Goal: Check status: Check status

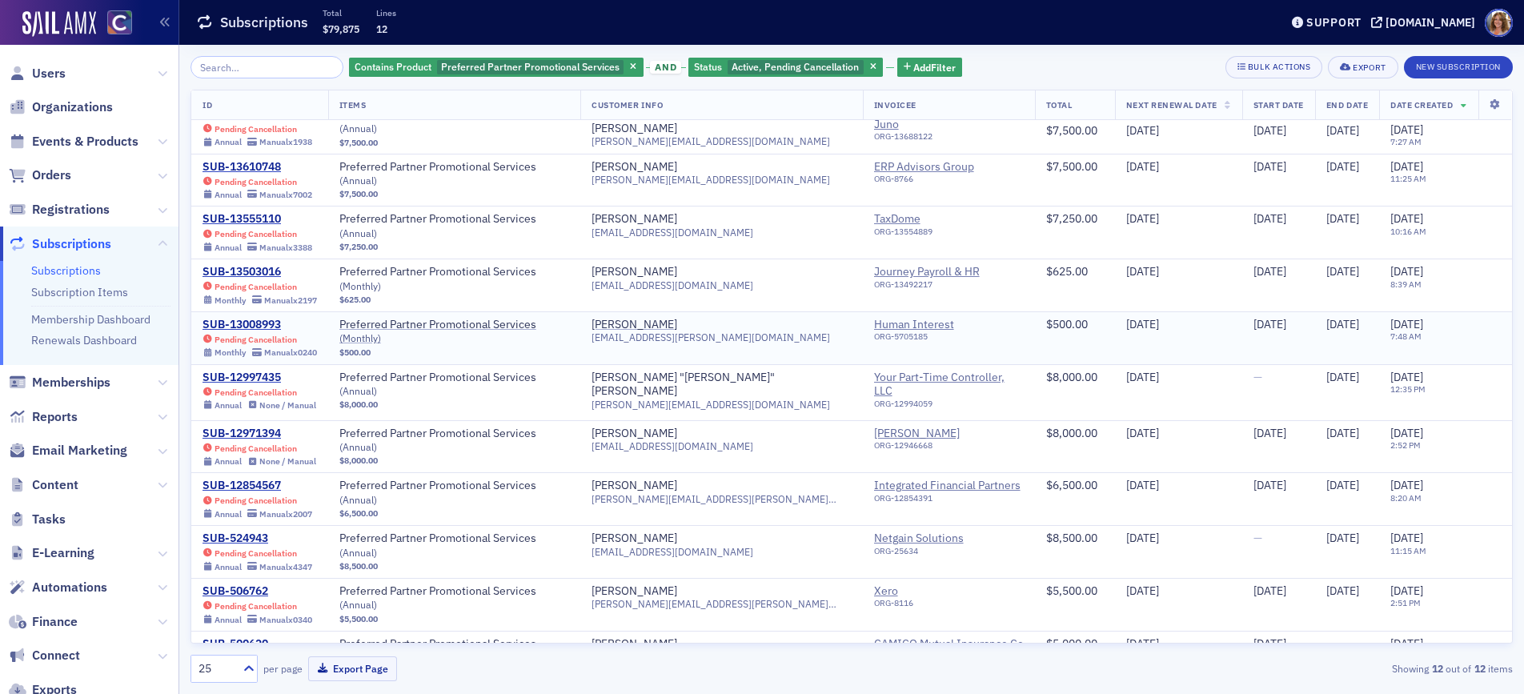
scroll to position [108, 0]
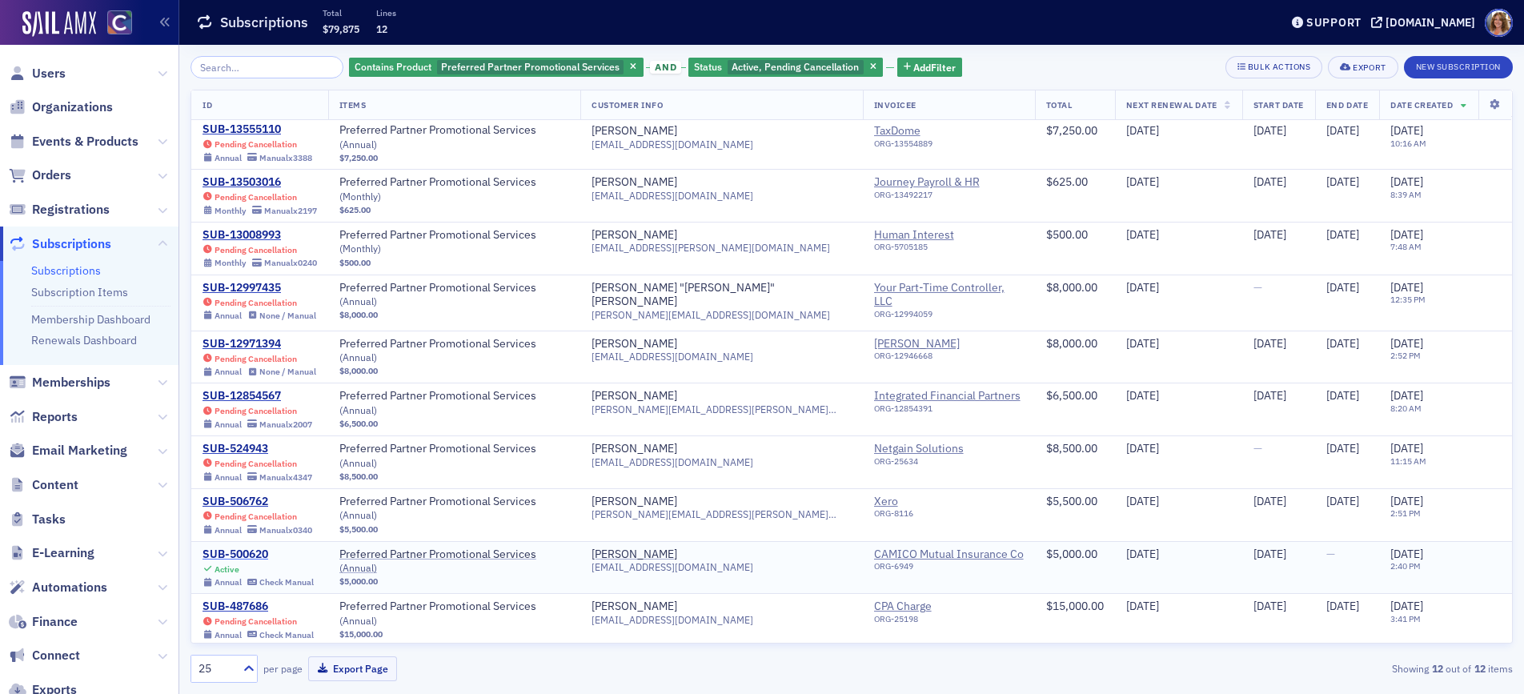
click at [251, 550] on div "SUB-500620" at bounding box center [258, 555] width 111 height 14
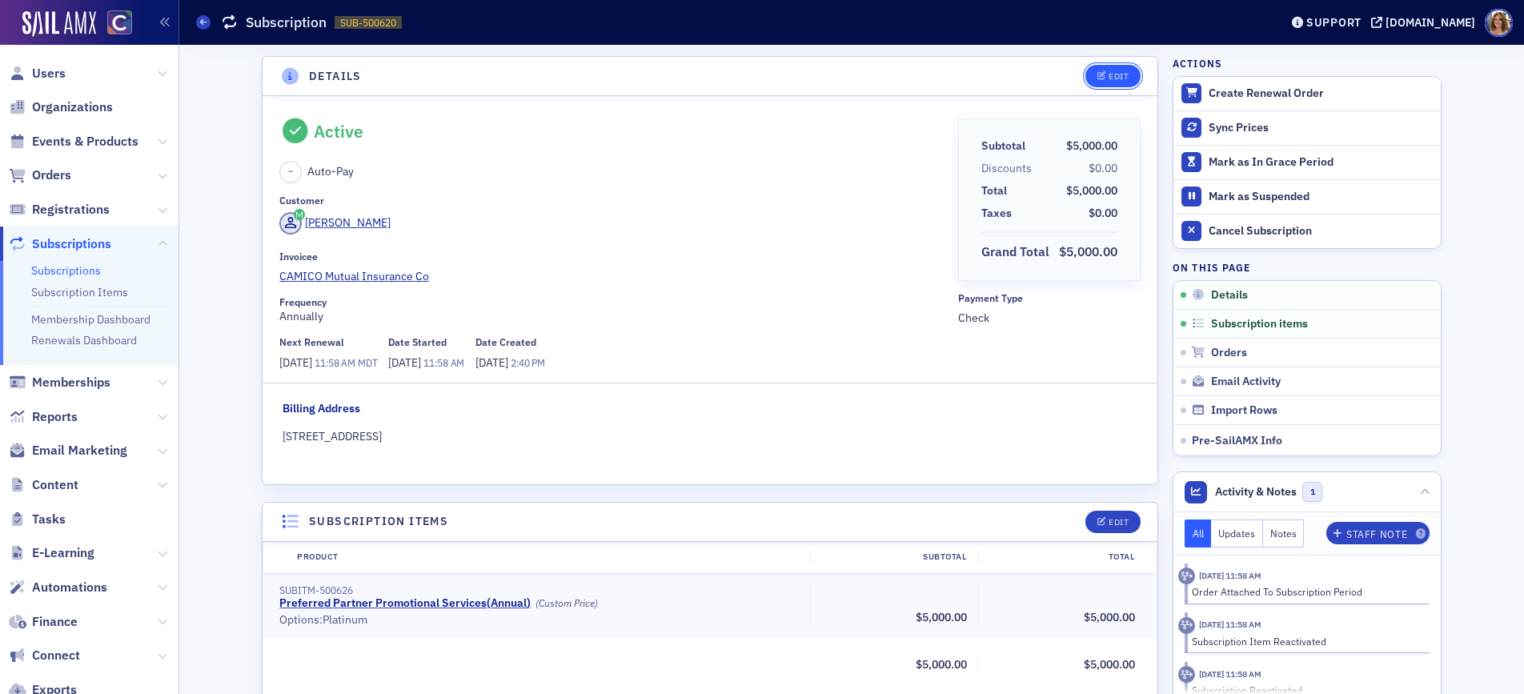
click at [1114, 75] on div "Edit" at bounding box center [1119, 76] width 20 height 9
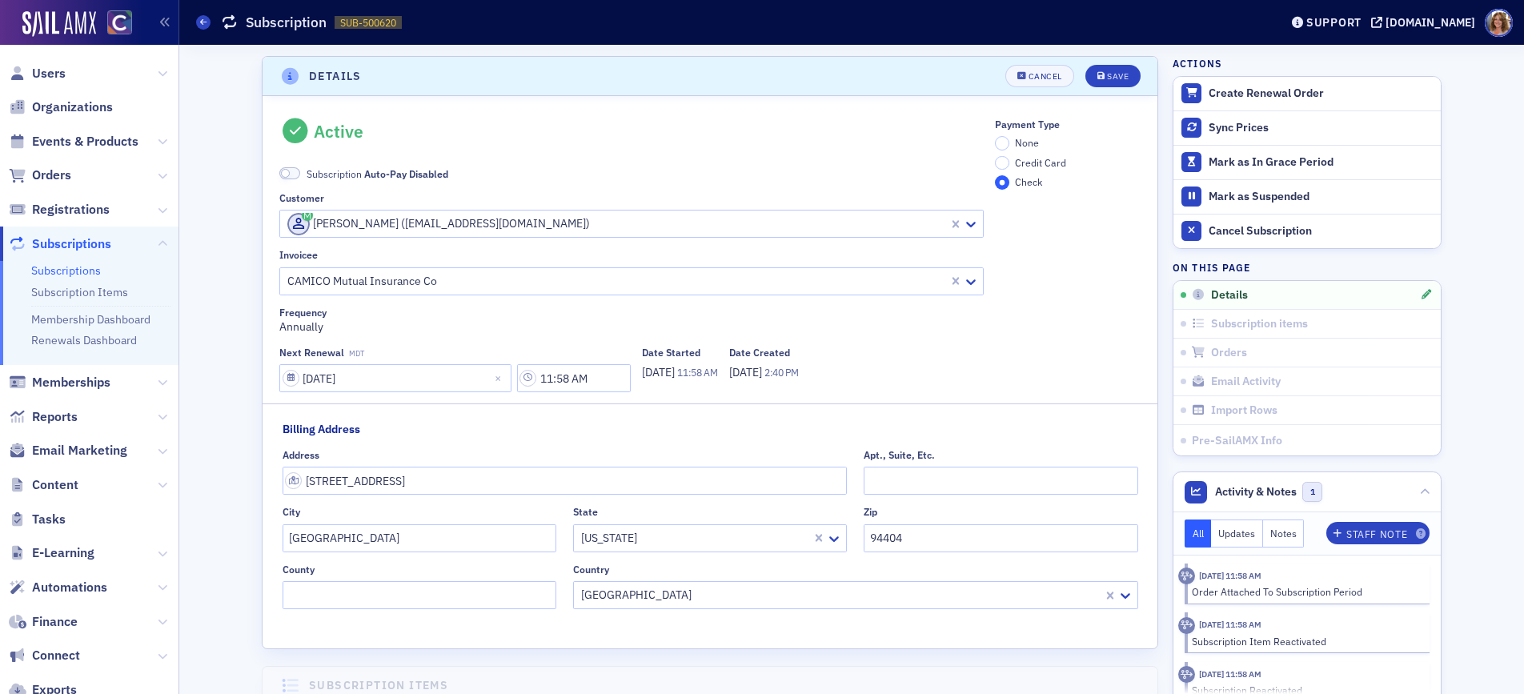
scroll to position [3, 0]
select select "6"
select select "2026"
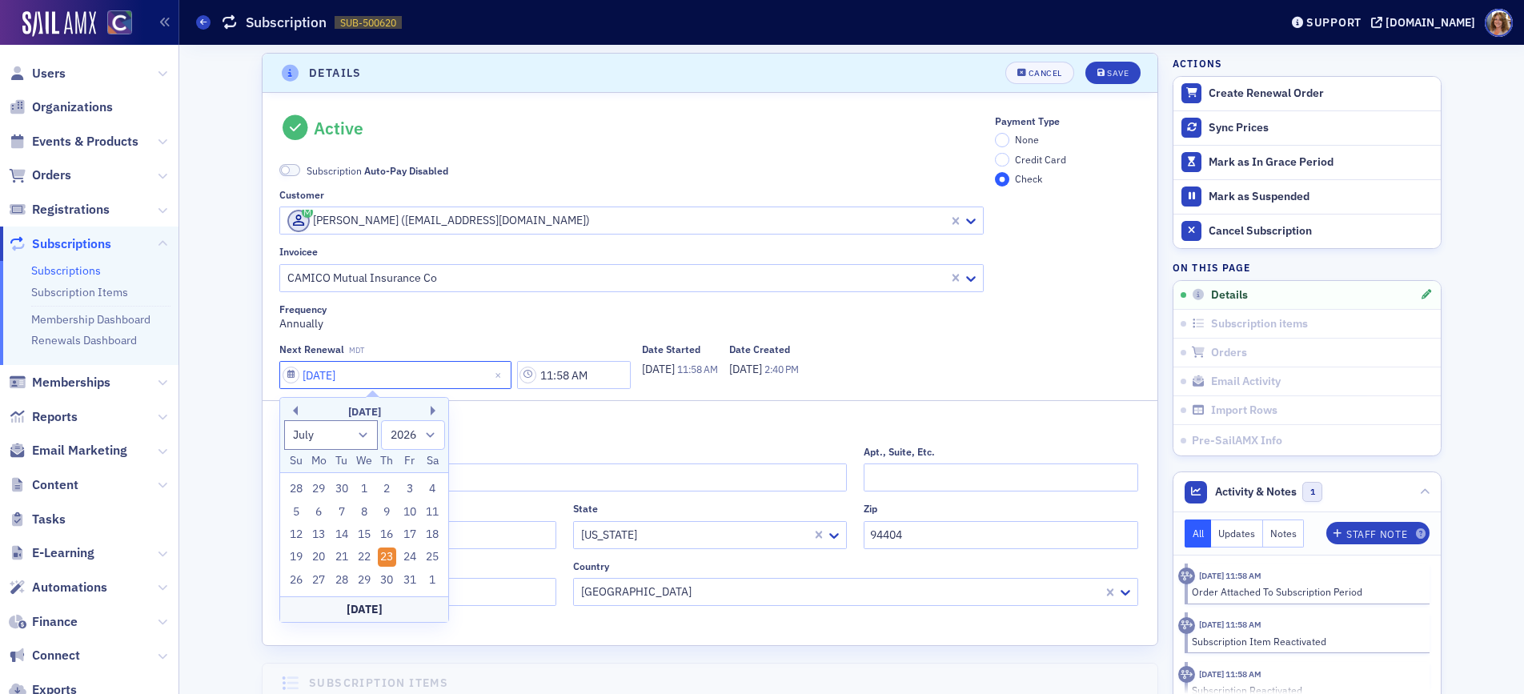
click at [291, 376] on input "07/23/2026" at bounding box center [395, 375] width 232 height 28
click at [362, 431] on select "January February March April May June July August September October November De…" at bounding box center [331, 435] width 94 height 30
click at [284, 420] on select "January February March April May June July August September October November De…" at bounding box center [331, 435] width 94 height 30
click at [361, 432] on select "January February March April May June July August September October November De…" at bounding box center [331, 435] width 94 height 30
select select "5"
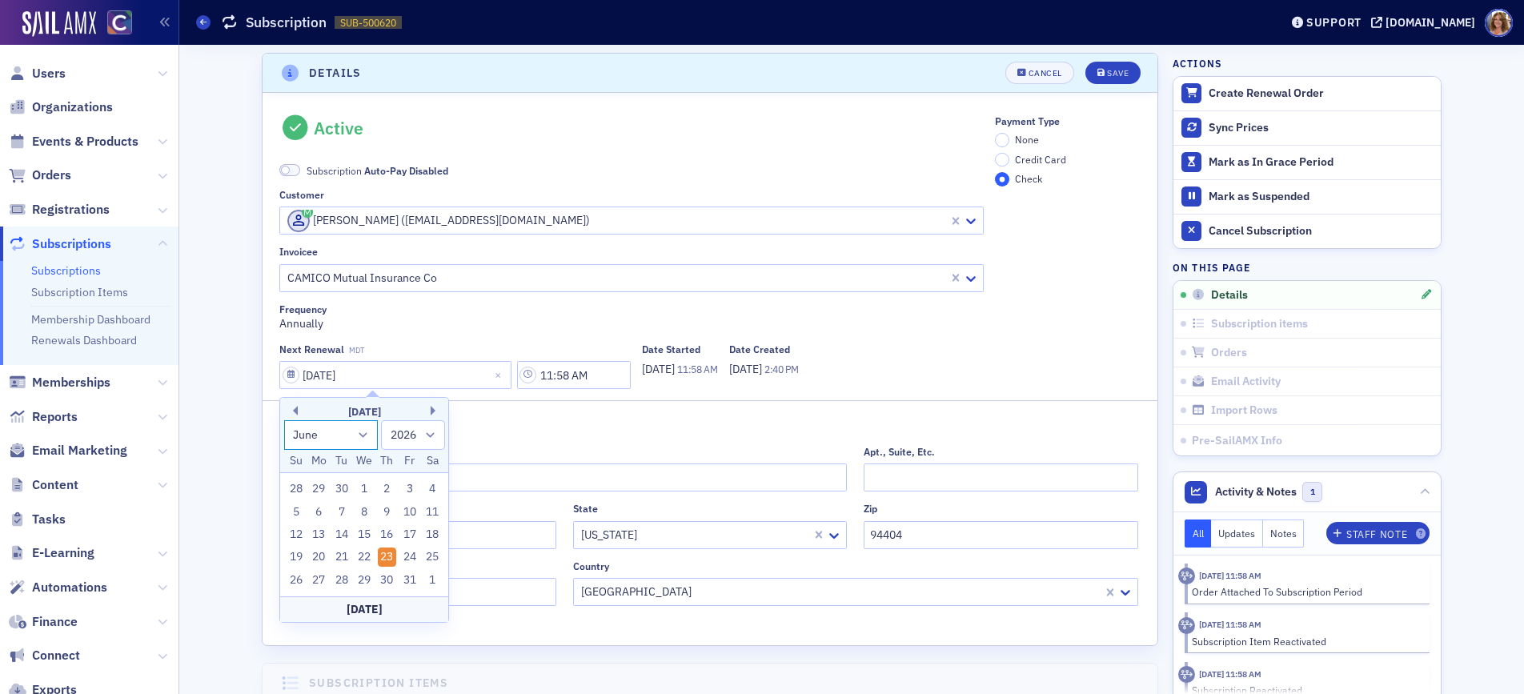
click at [284, 420] on select "January February March April May June July August September October November De…" at bounding box center [331, 435] width 94 height 30
click at [343, 575] on div "30" at bounding box center [341, 580] width 19 height 19
type input "06/30/2026"
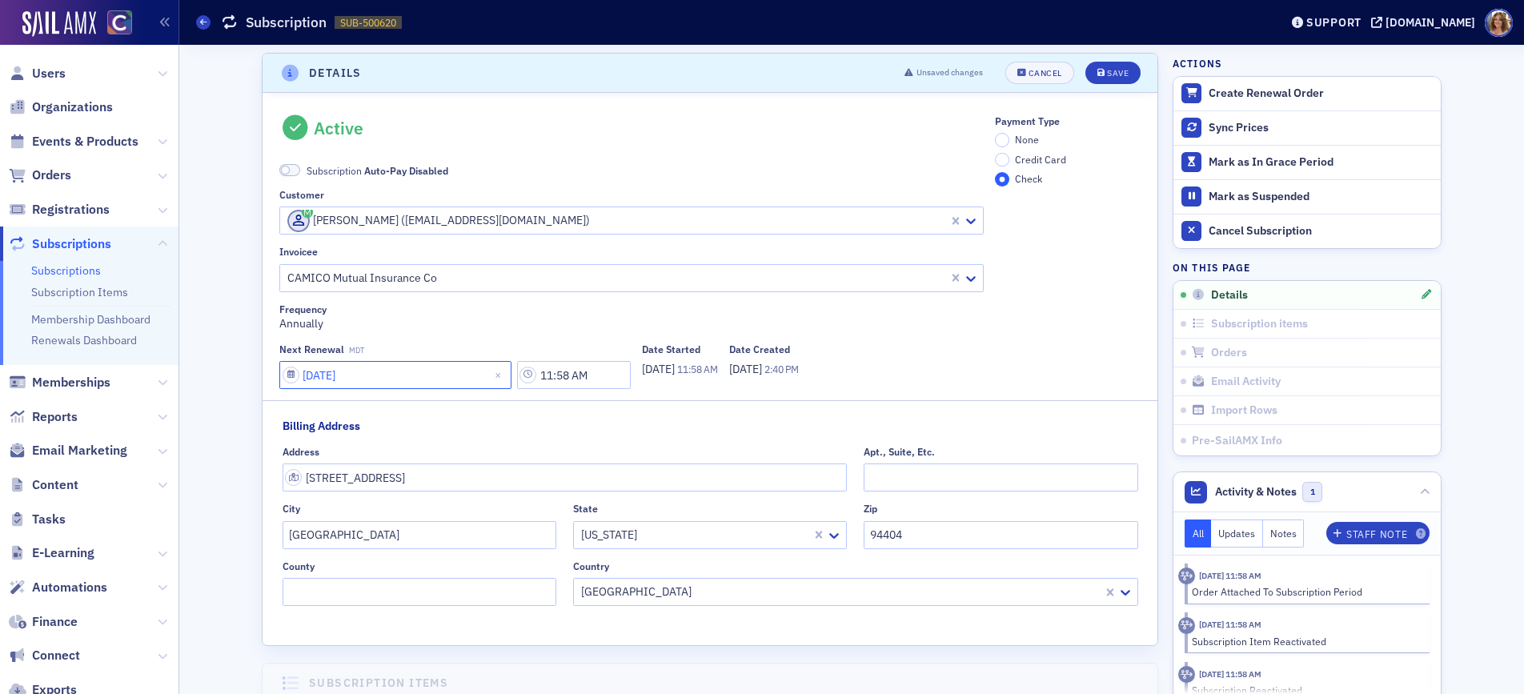
select select "5"
select select "2026"
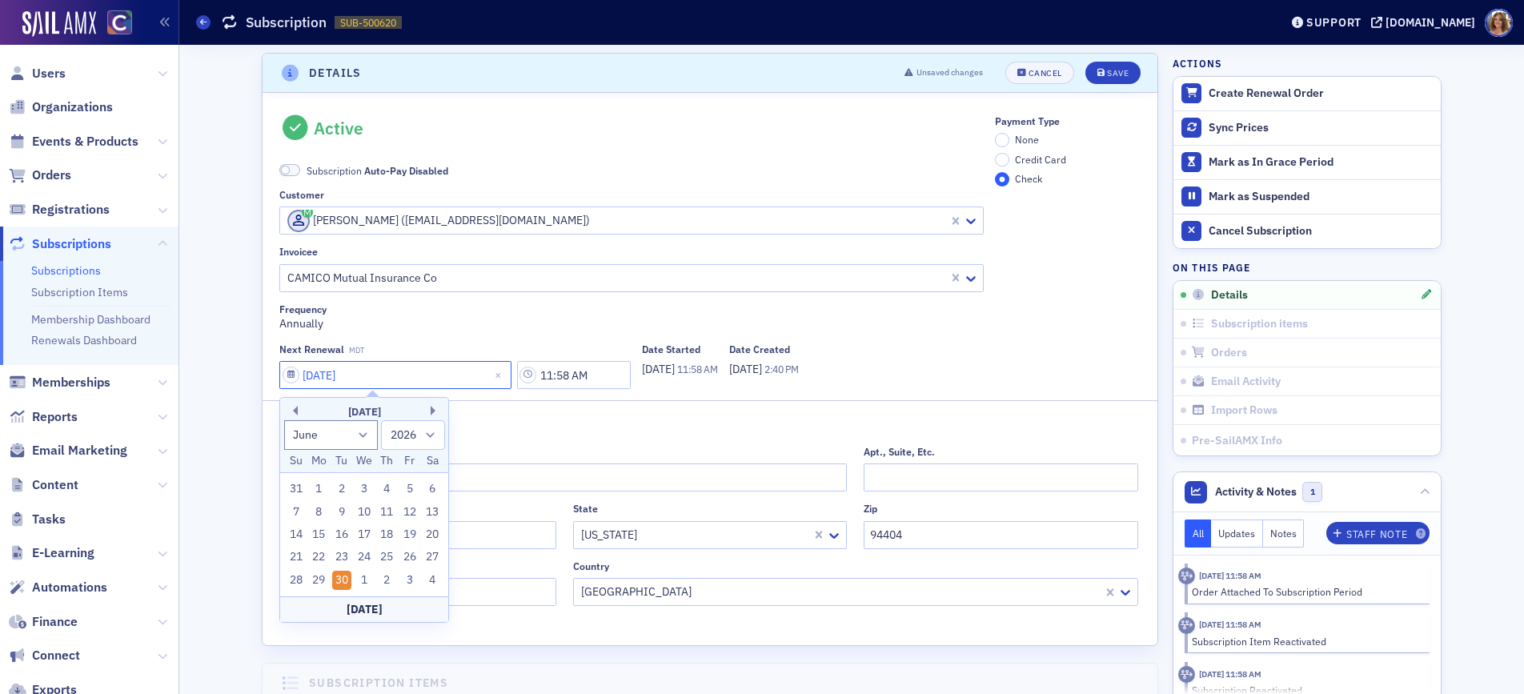
click at [291, 374] on input "06/30/2026" at bounding box center [395, 375] width 232 height 28
click at [360, 431] on select "January February March April May June July August September October November De…" at bounding box center [331, 435] width 94 height 30
select select "6"
click at [284, 420] on select "January February March April May June July August September October November De…" at bounding box center [331, 435] width 94 height 30
click at [360, 488] on div "1" at bounding box center [364, 489] width 19 height 19
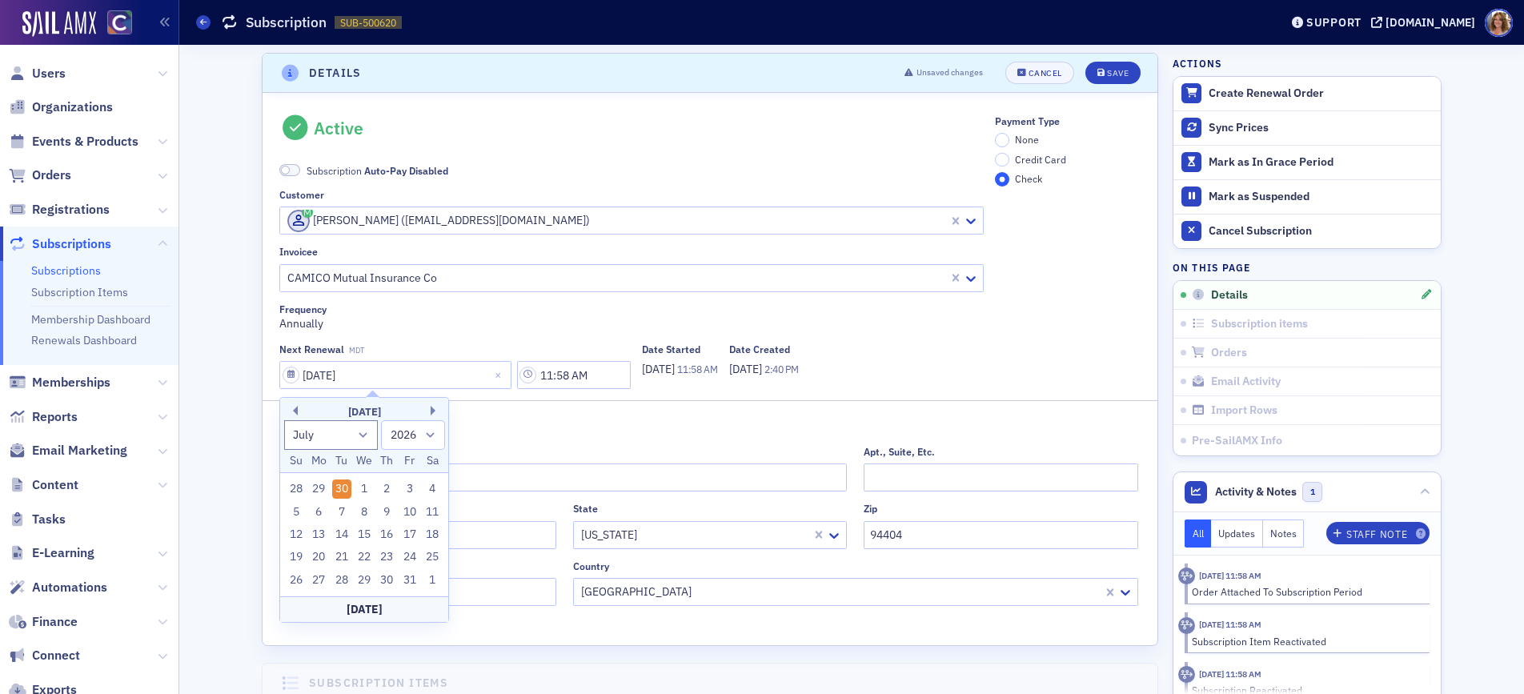
type input "07/01/2026"
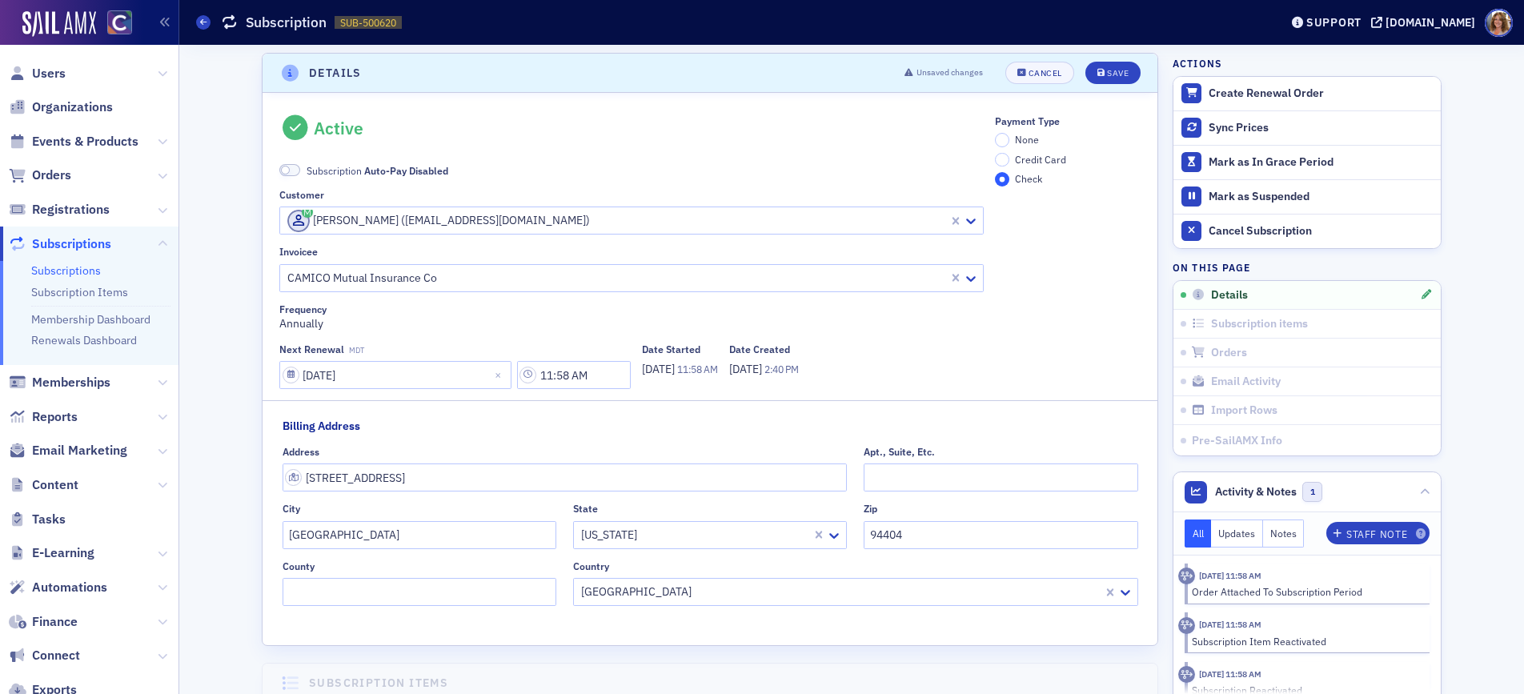
scroll to position [10, 0]
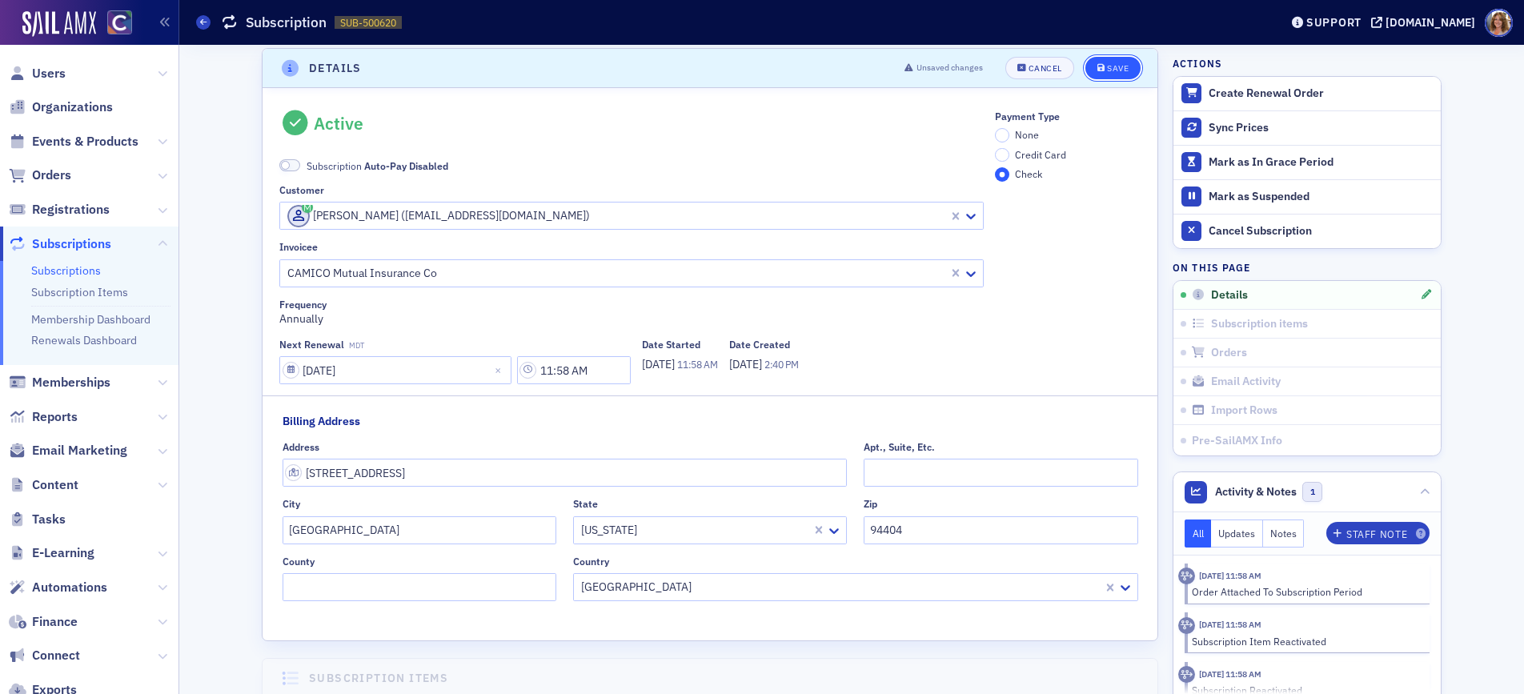
click at [1114, 66] on div "Save" at bounding box center [1118, 68] width 22 height 9
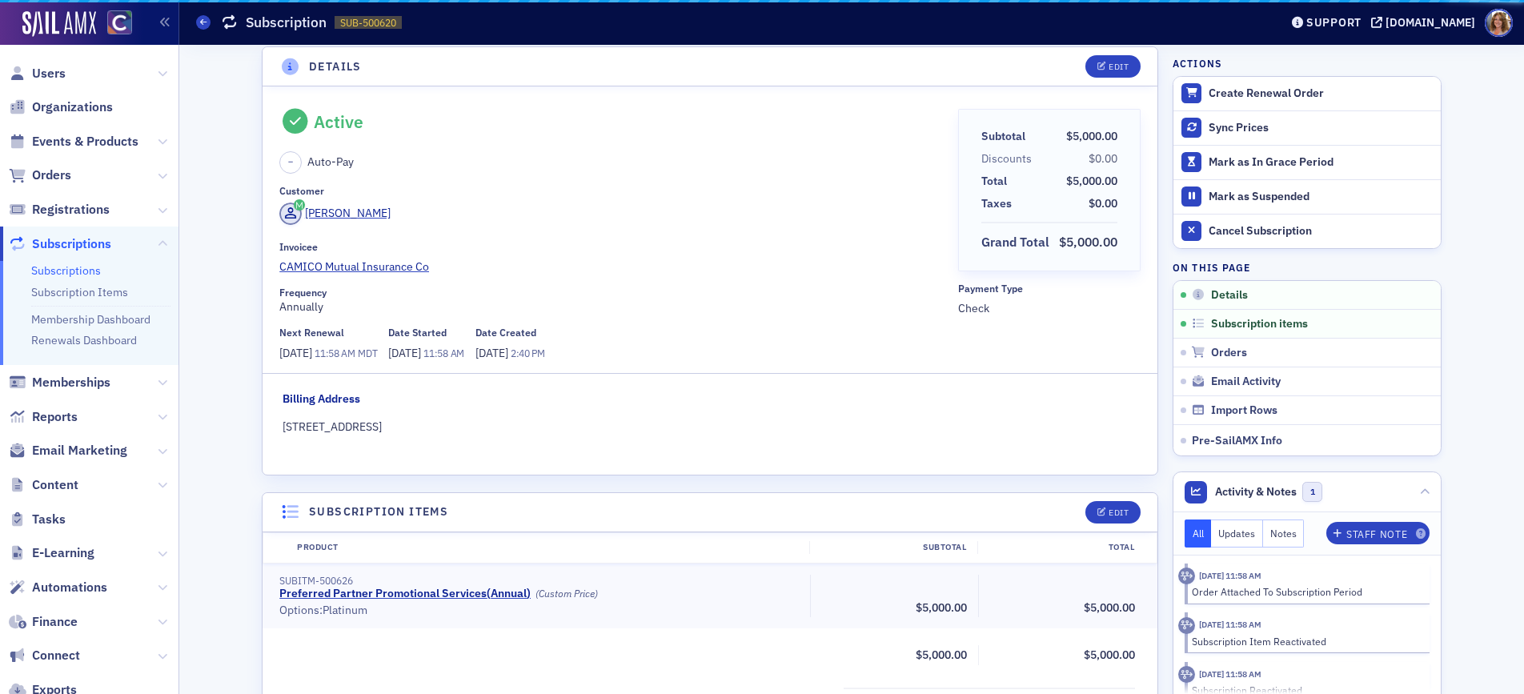
scroll to position [3, 0]
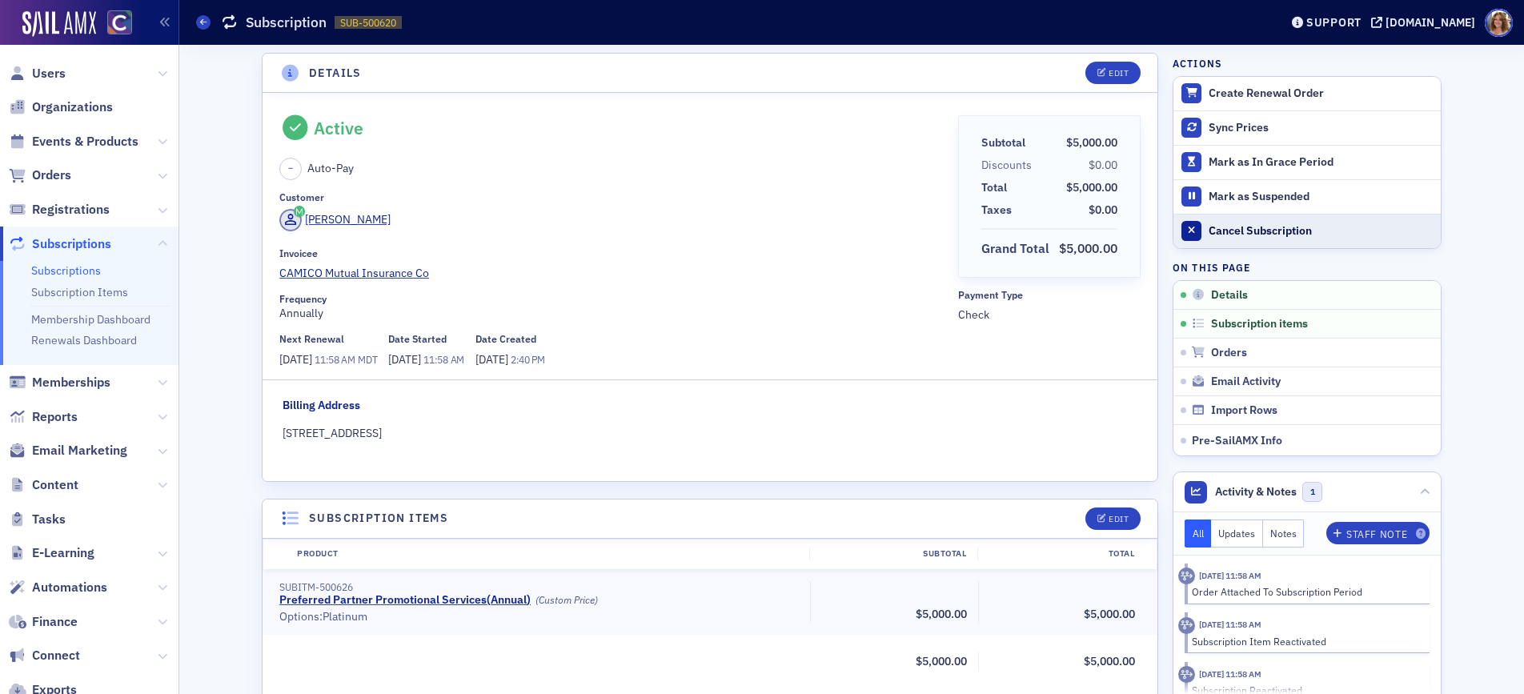
click at [1246, 234] on div "Cancel Subscription" at bounding box center [1321, 231] width 224 height 14
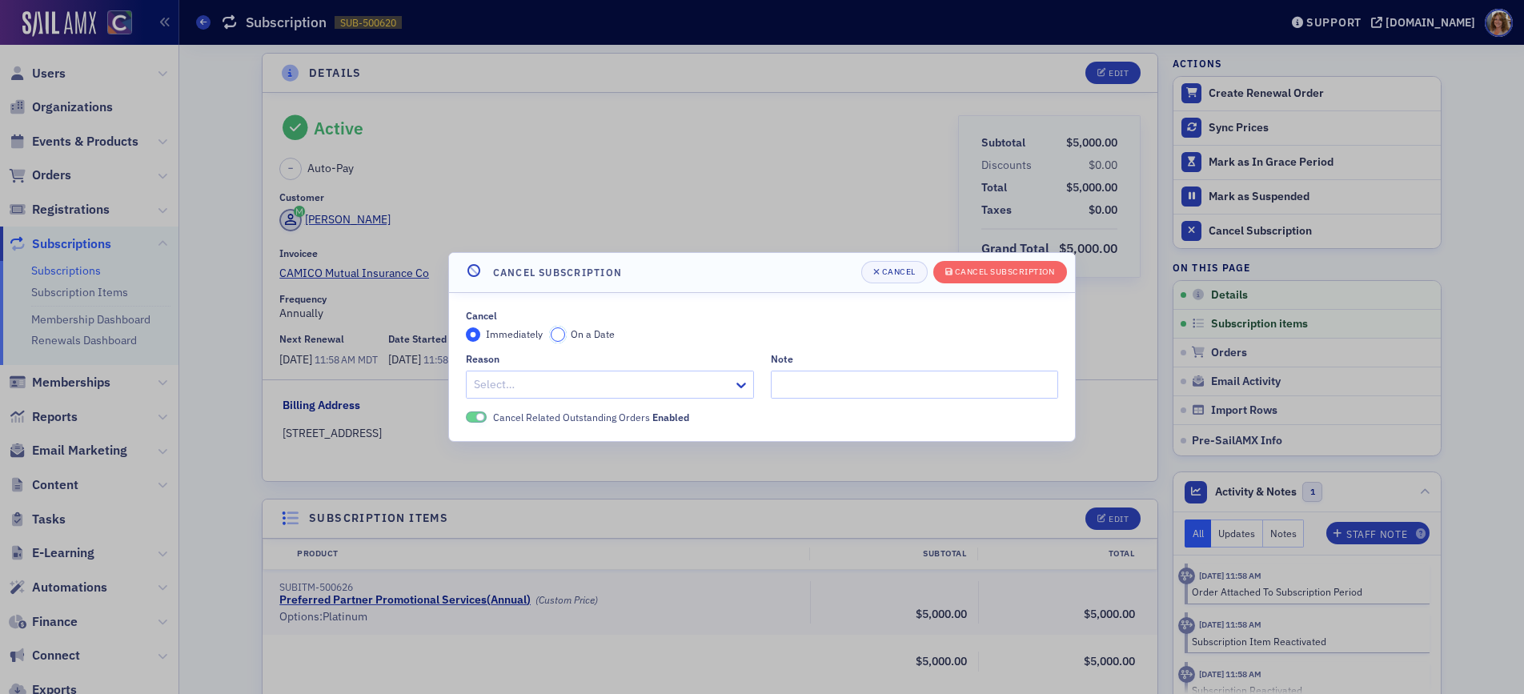
click at [561, 333] on input "On a Date" at bounding box center [558, 334] width 14 height 14
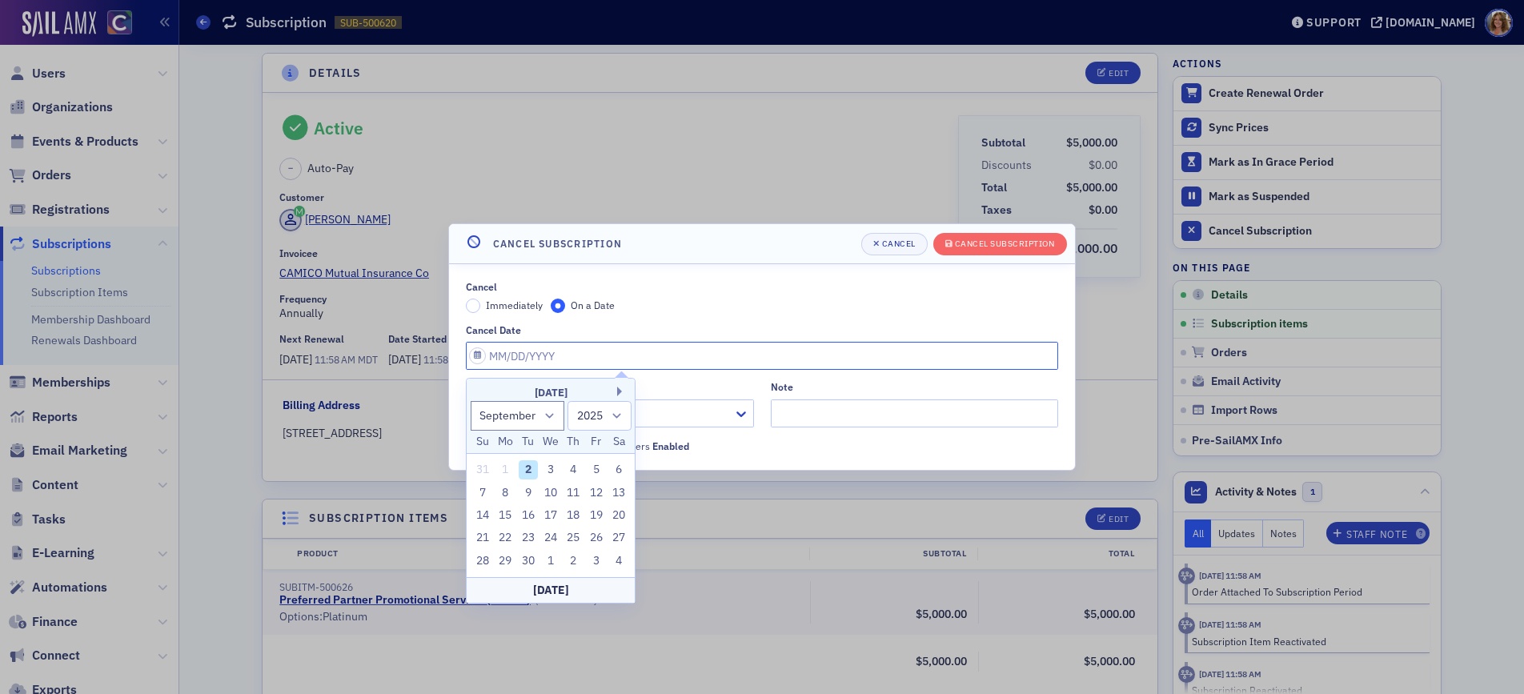
click at [476, 356] on input "Cancel Date" at bounding box center [762, 356] width 592 height 28
click at [546, 414] on select "January February March April May June July August September October November De…" at bounding box center [518, 416] width 94 height 30
select select "5"
click at [471, 401] on select "January February March April May June July August September October November De…" at bounding box center [518, 416] width 94 height 30
click at [617, 416] on select "2025 2026 2027 2028 2029 2030 2031 2032 2033 2034 2035 2036 2037 2038 2039 2040…" at bounding box center [600, 416] width 64 height 30
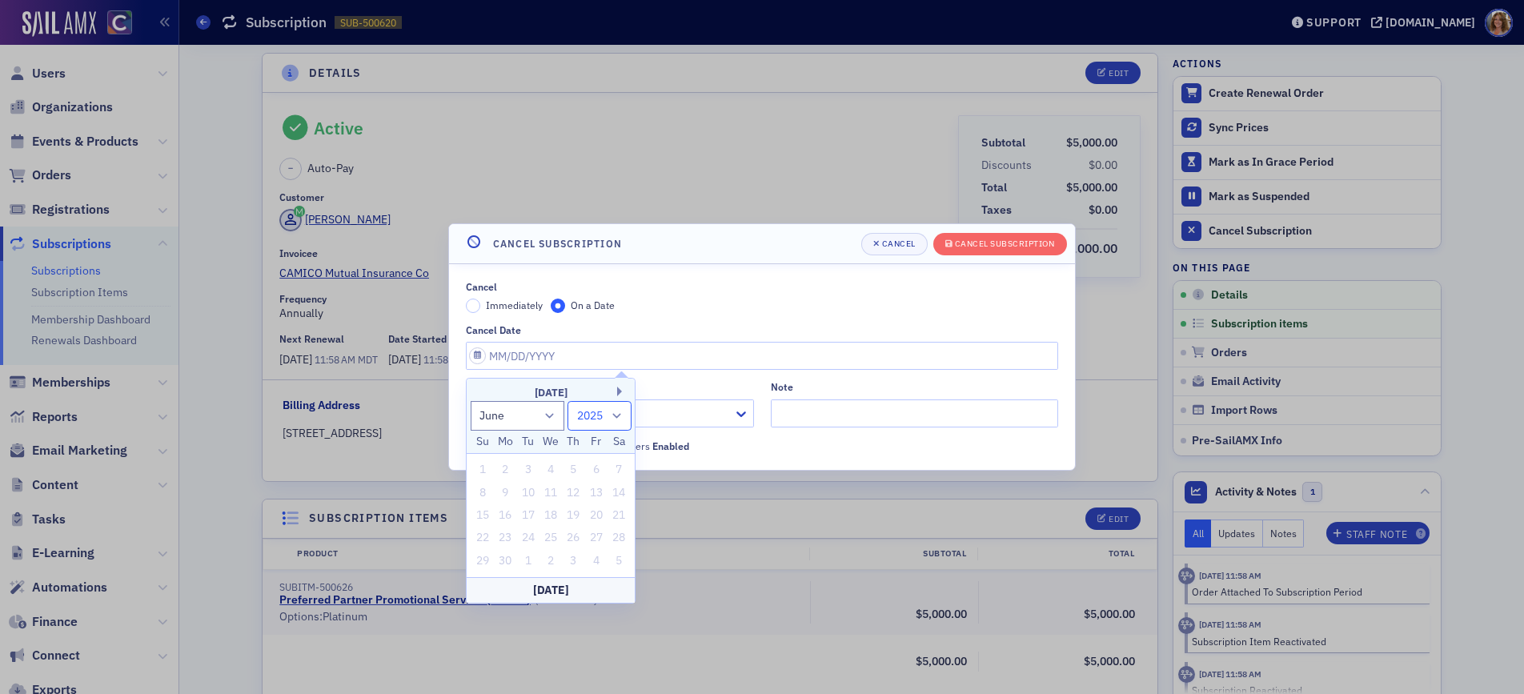
select select "2026"
click at [568, 401] on select "2025 2026 2027 2028 2029 2030 2031 2032 2033 2034 2035 2036 2037 2038 2039 2040…" at bounding box center [600, 416] width 64 height 30
drag, startPoint x: 529, startPoint y: 560, endPoint x: 540, endPoint y: 553, distance: 12.2
click at [530, 558] on div "30" at bounding box center [528, 561] width 19 height 19
type input "06/30/2026"
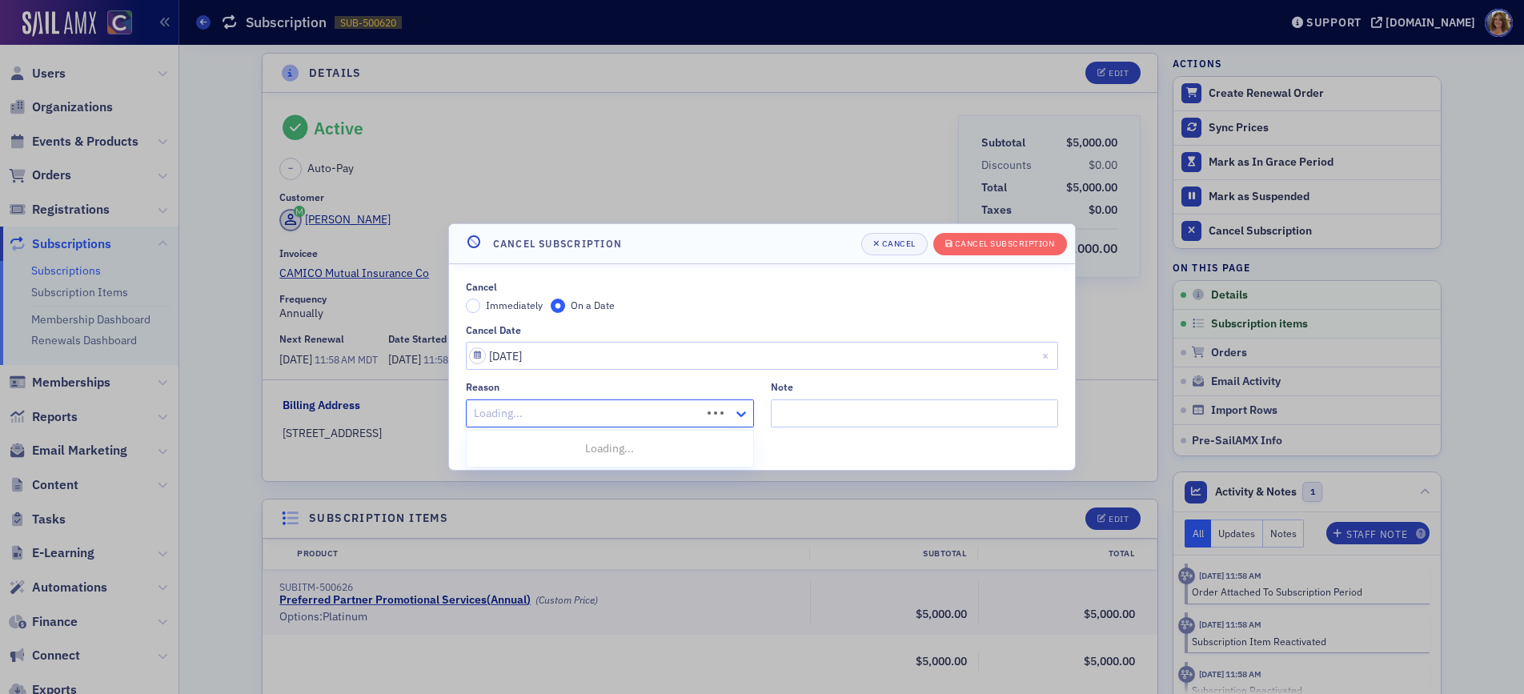
click at [737, 413] on icon at bounding box center [741, 414] width 10 height 6
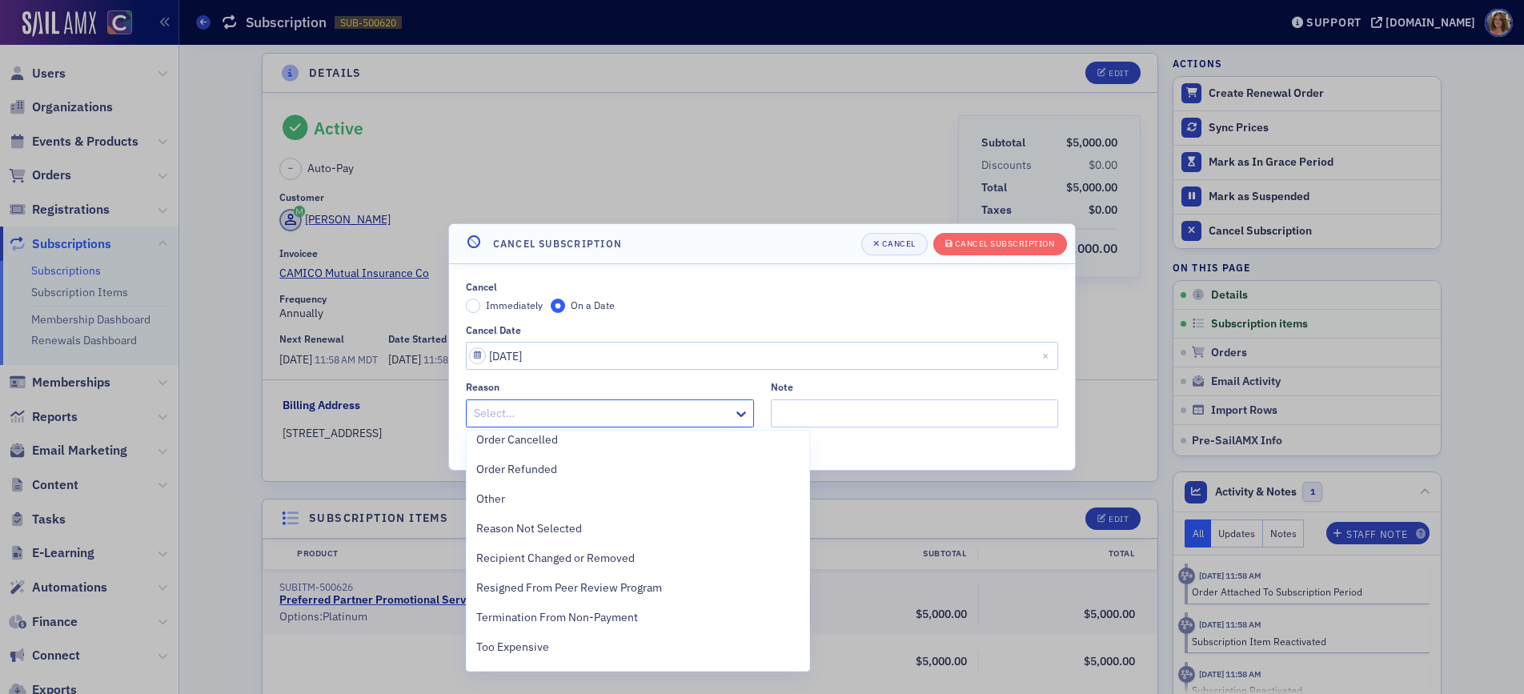
scroll to position [611, 0]
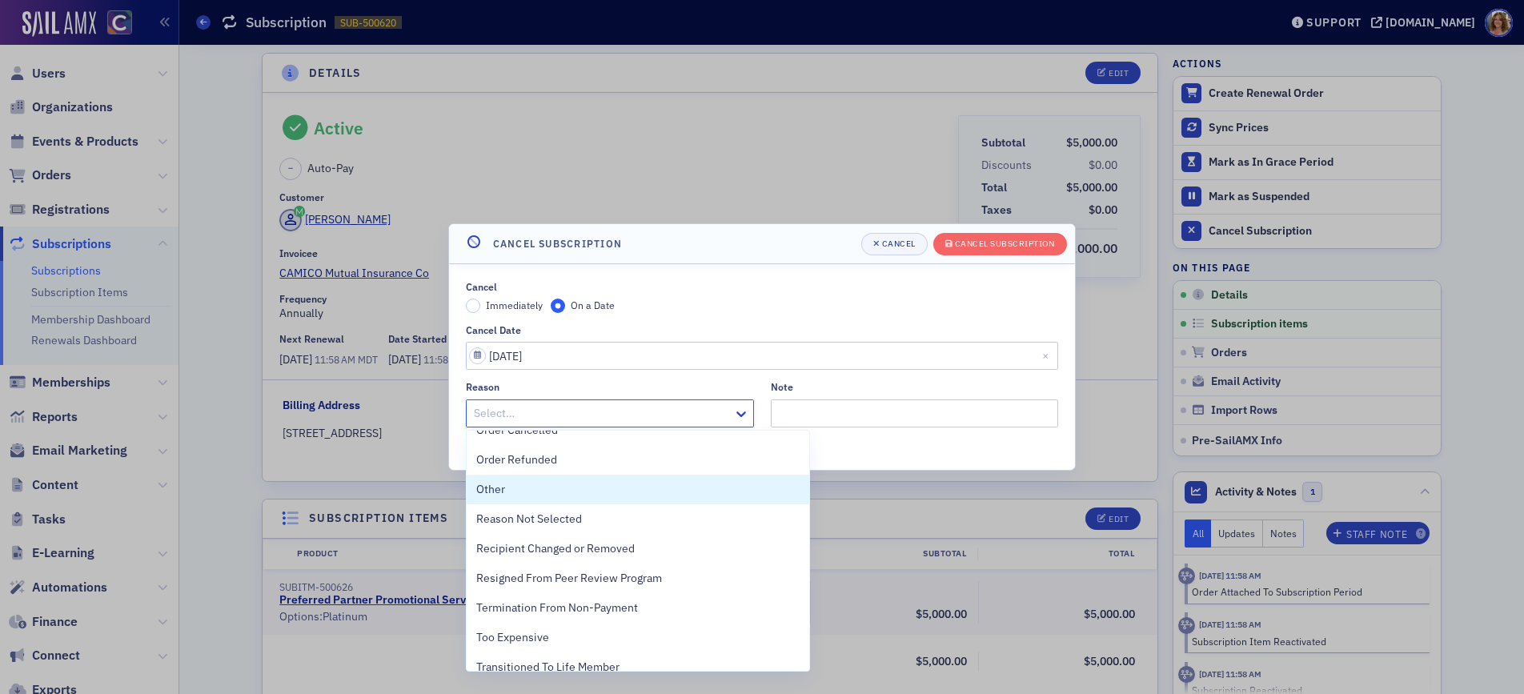
click at [540, 486] on div "Other" at bounding box center [637, 489] width 323 height 17
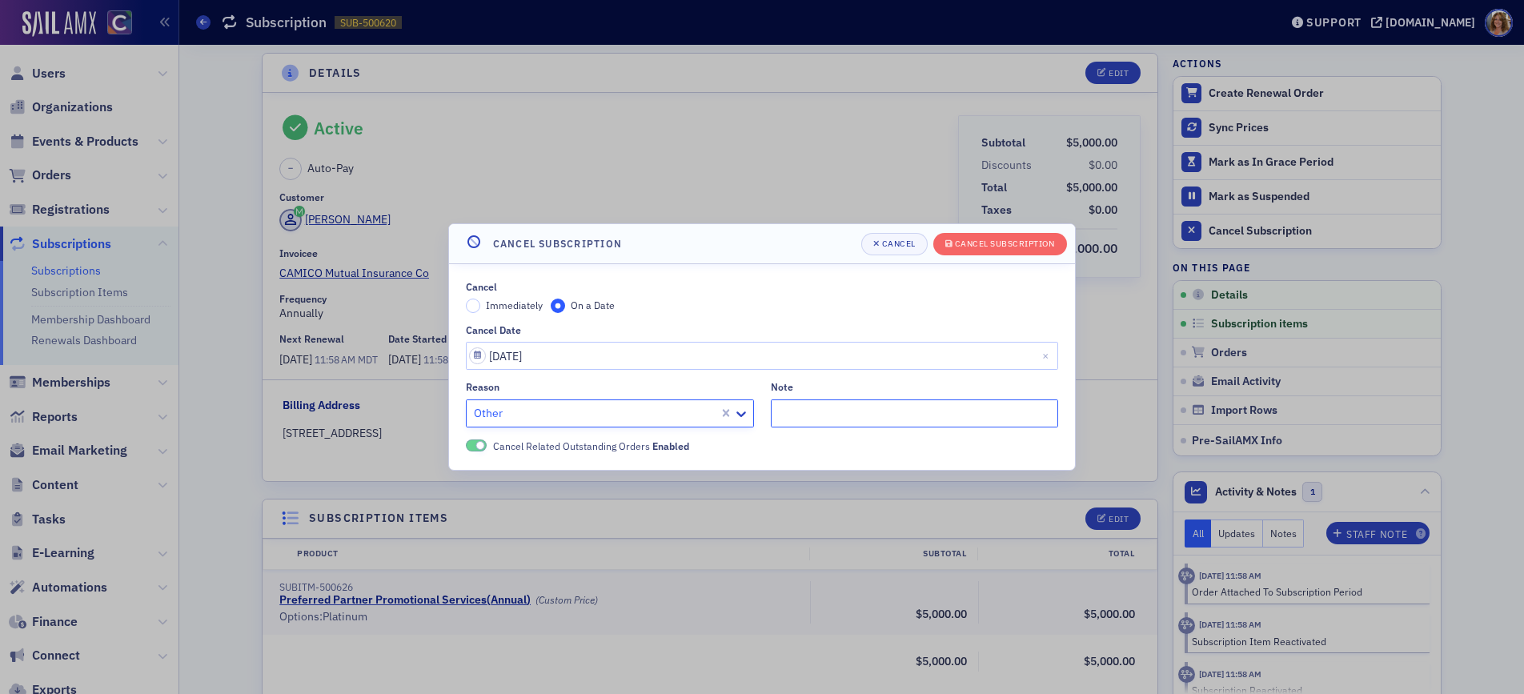
click at [817, 408] on input "Note" at bounding box center [915, 413] width 288 height 28
type input "Make end date match contract date"
click at [1004, 243] on div "Cancel Subscription" at bounding box center [1005, 243] width 100 height 9
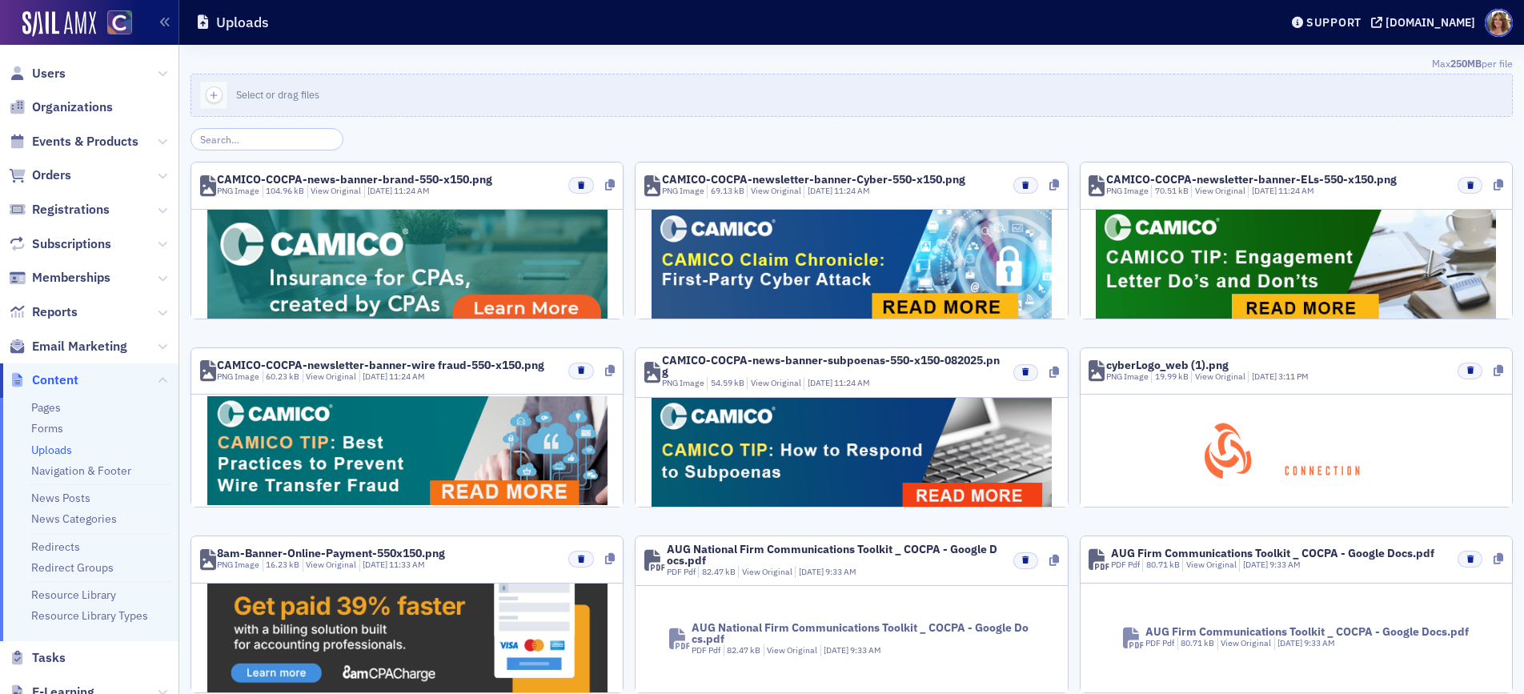
scroll to position [2, 0]
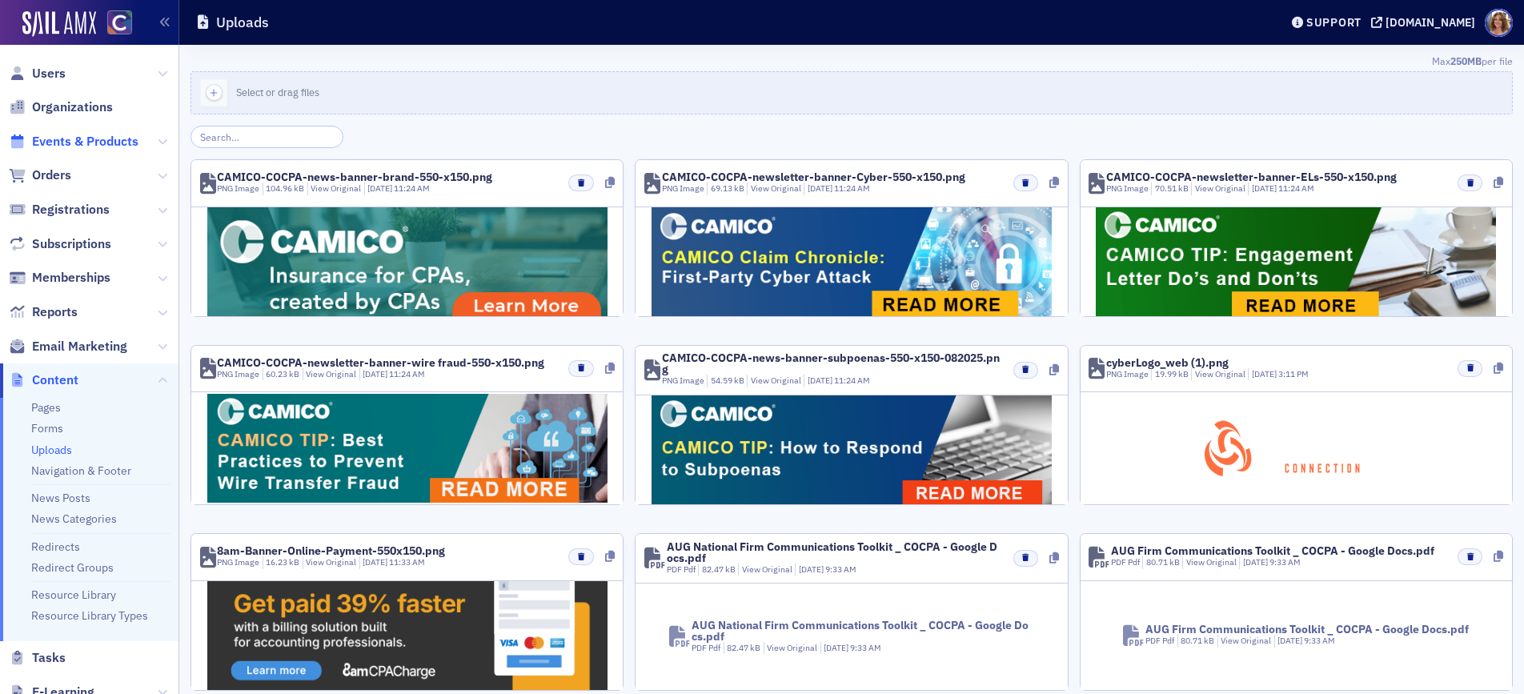
click at [94, 138] on span "Events & Products" at bounding box center [85, 142] width 106 height 18
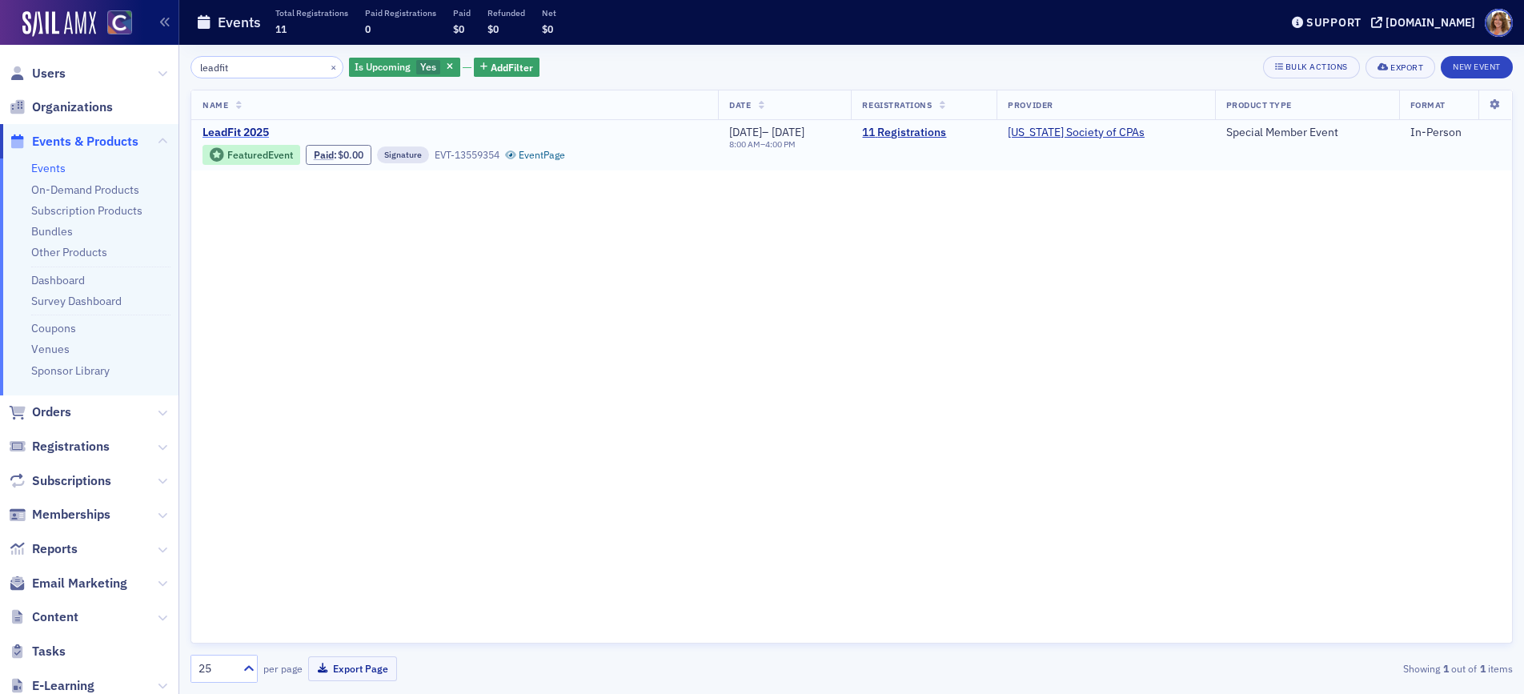
type input "leadfit"
click at [252, 132] on span "LeadFit 2025" at bounding box center [337, 133] width 269 height 14
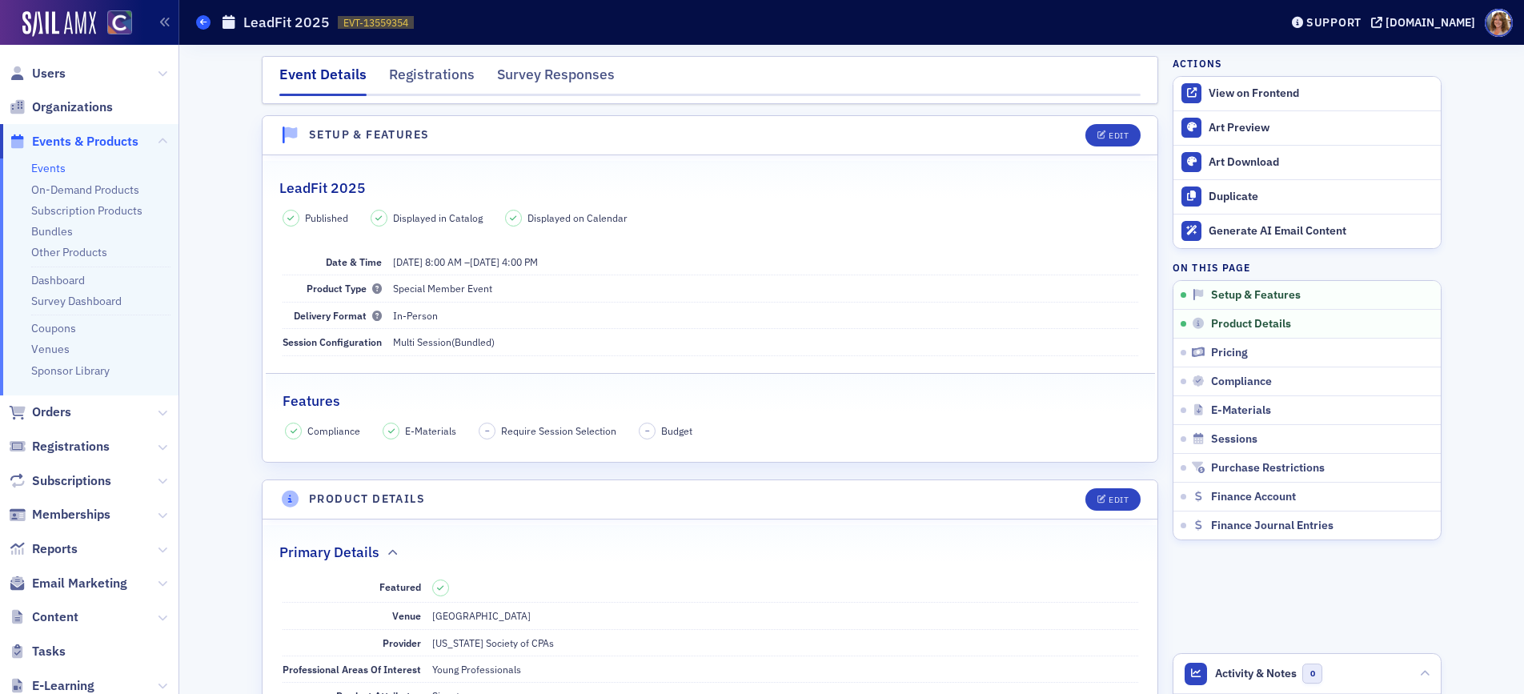
click at [206, 24] on icon at bounding box center [203, 21] width 6 height 7
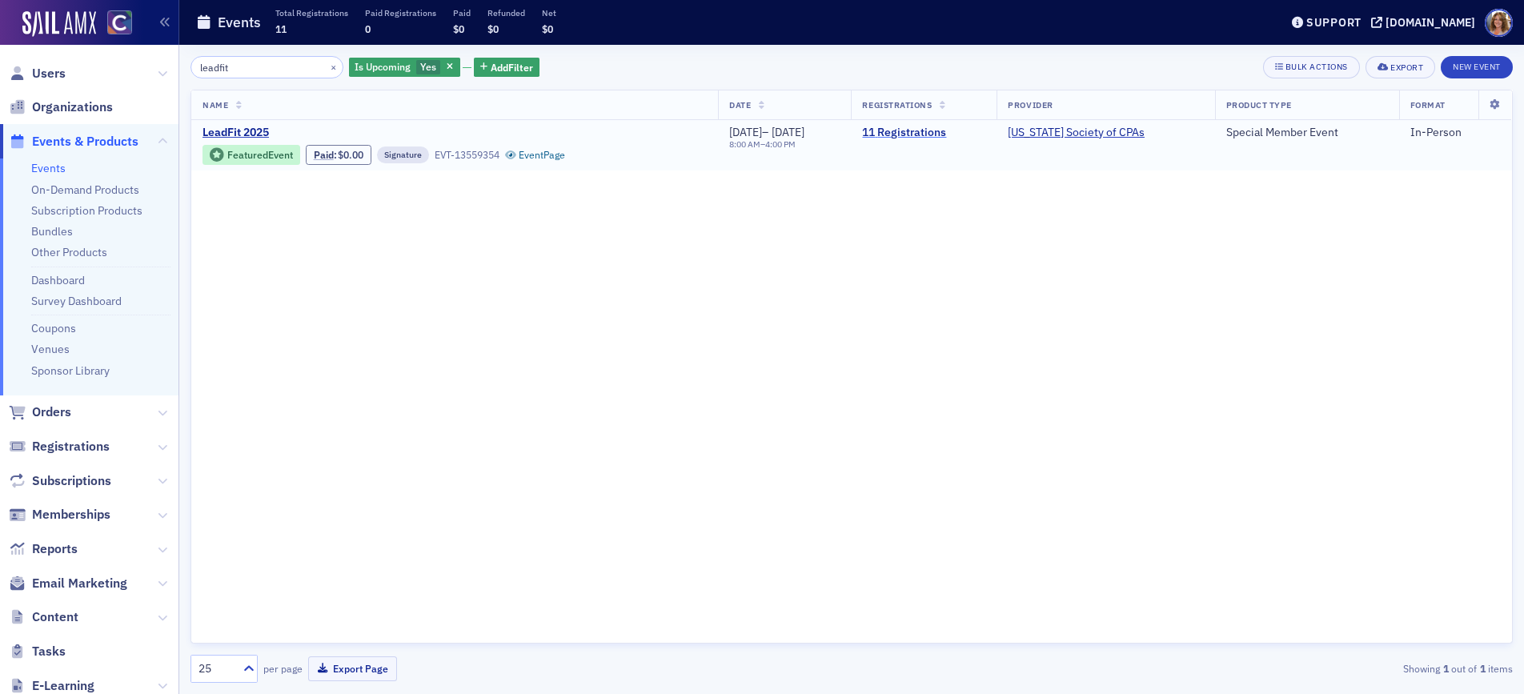
click at [935, 130] on link "11 Registrations" at bounding box center [923, 133] width 123 height 14
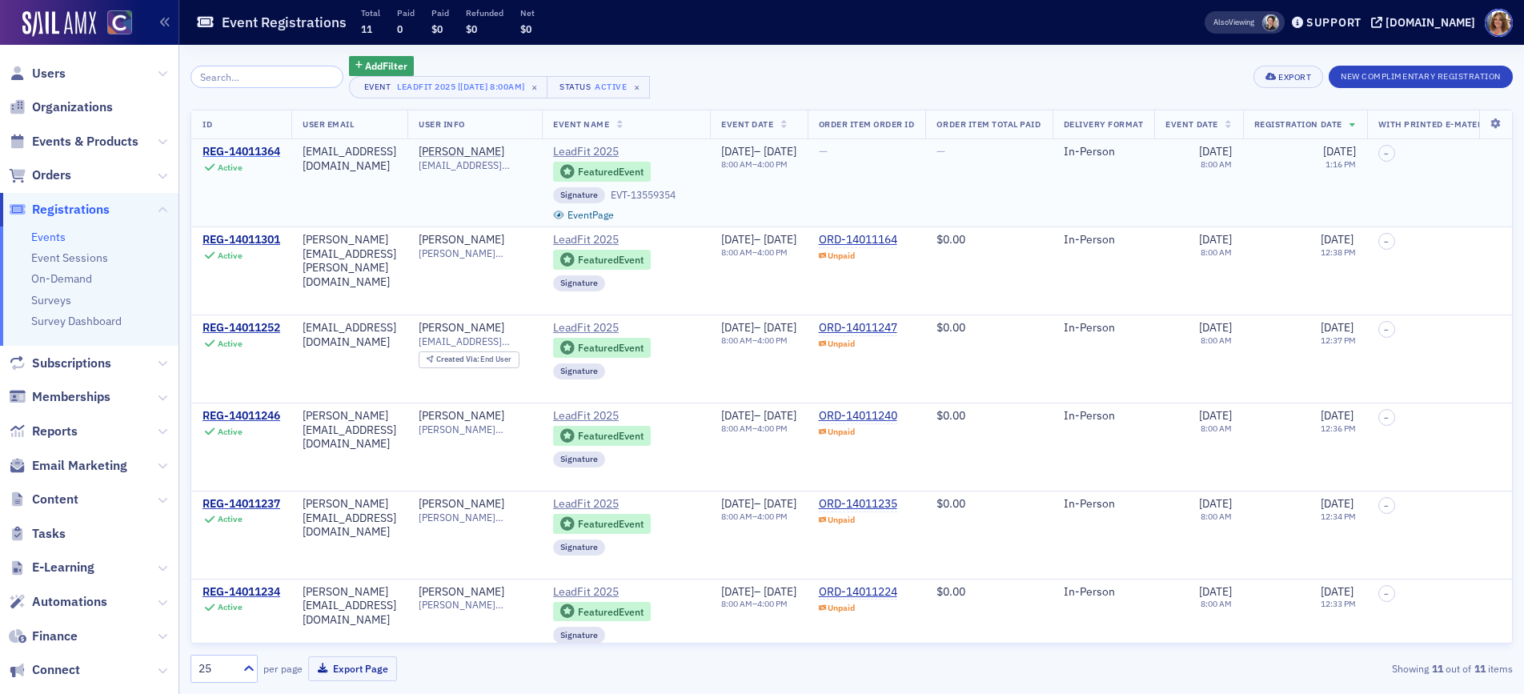
click at [251, 150] on div "REG-14011364" at bounding box center [242, 152] width 78 height 14
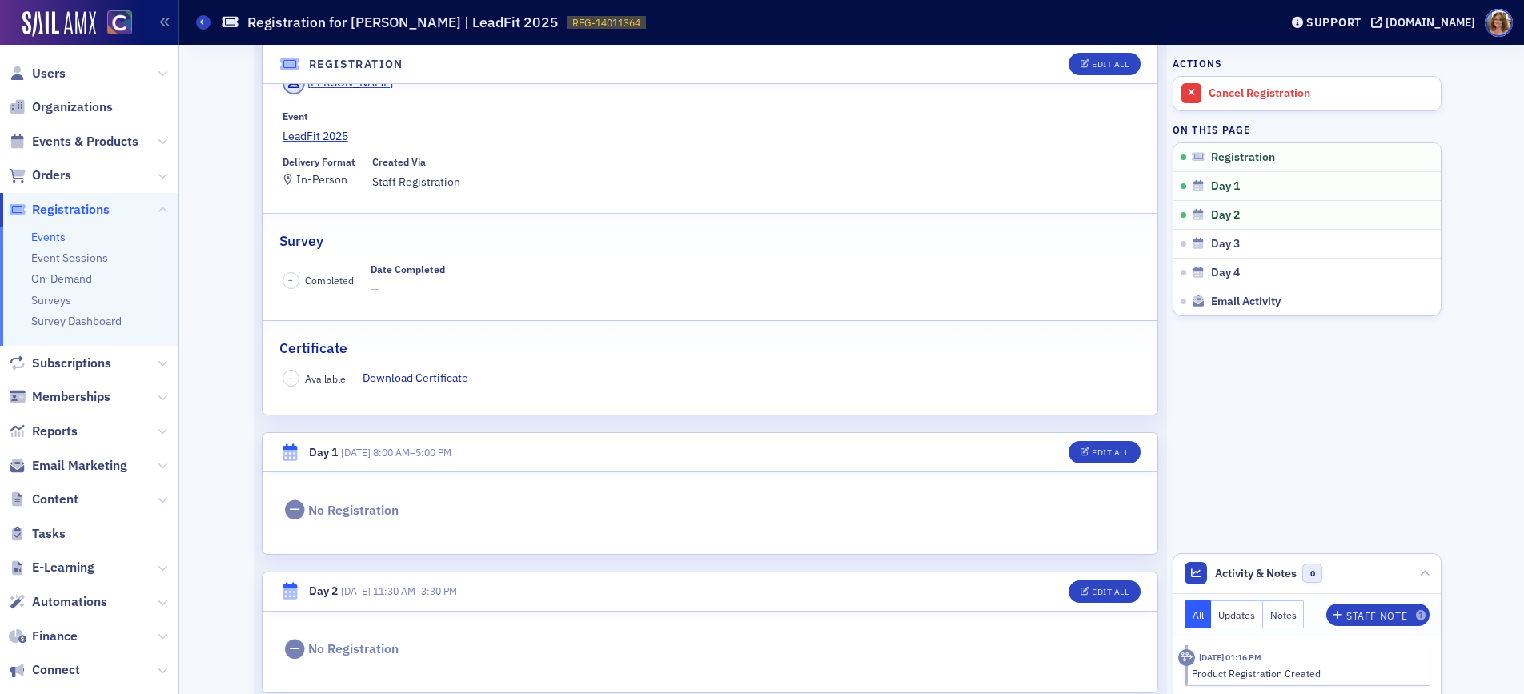
scroll to position [114, 0]
